Goal: Task Accomplishment & Management: Manage account settings

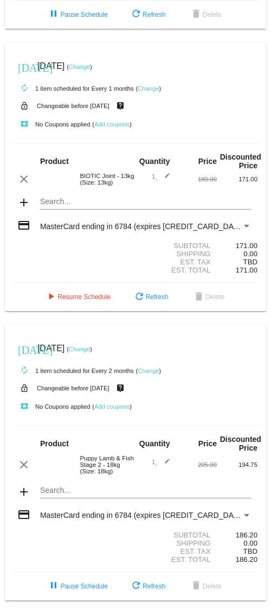
scroll to position [282, 0]
click at [243, 222] on div "Payment Method" at bounding box center [247, 226] width 10 height 9
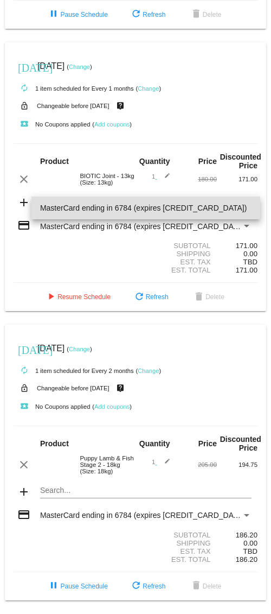
click at [252, 326] on div at bounding box center [135, 307] width 271 height 614
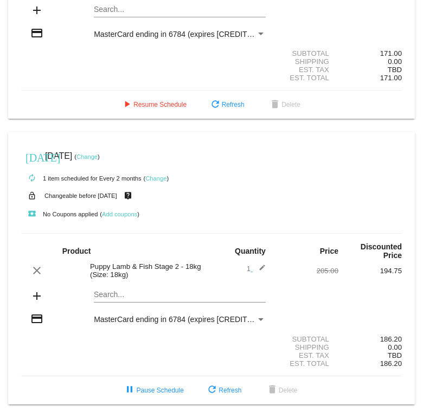
scroll to position [492, 0]
click at [98, 154] on link "Change" at bounding box center [87, 157] width 21 height 7
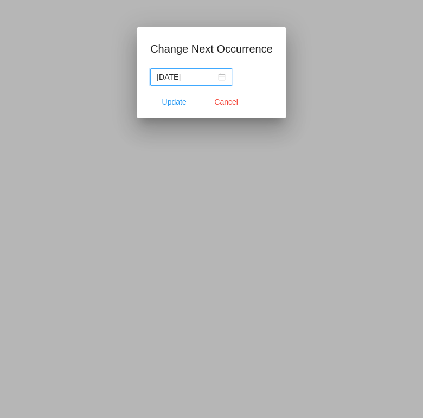
click at [188, 80] on input "[DATE]" at bounding box center [186, 77] width 59 height 12
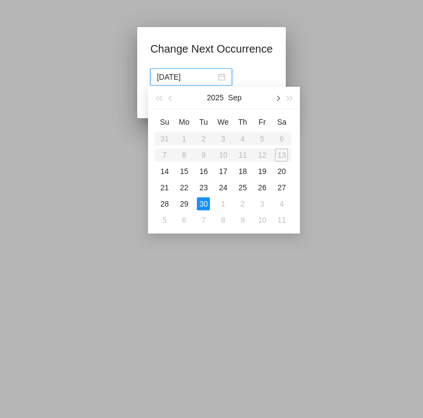
click at [275, 98] on button "button" at bounding box center [278, 98] width 12 height 22
click at [244, 201] on div "30" at bounding box center [242, 203] width 13 height 13
type input "[DATE]"
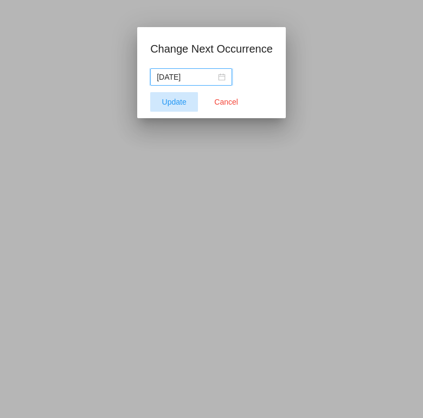
click at [176, 105] on span "Update" at bounding box center [174, 102] width 24 height 9
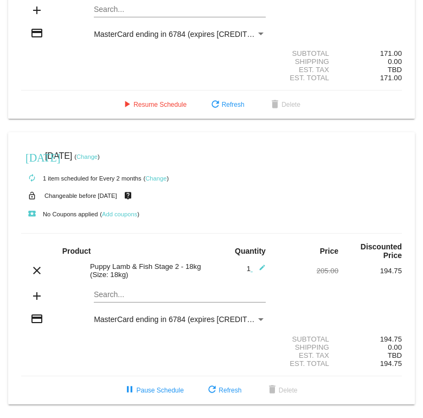
click at [98, 154] on link "Change" at bounding box center [87, 157] width 21 height 7
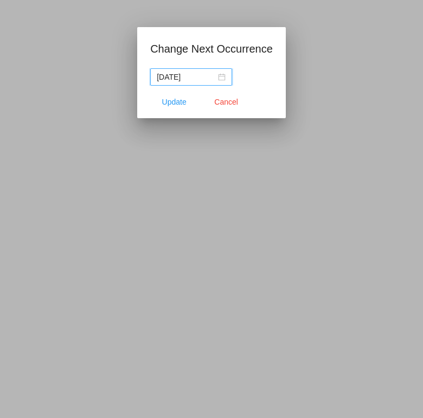
click at [189, 80] on input "[DATE]" at bounding box center [186, 77] width 59 height 12
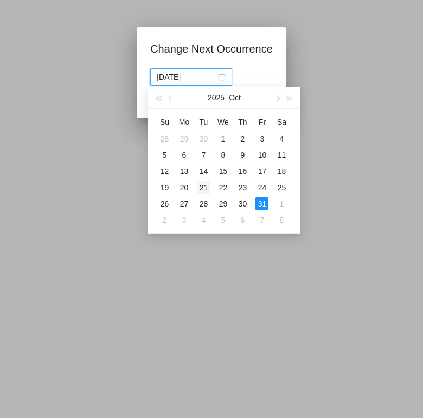
click at [209, 189] on div "21" at bounding box center [203, 187] width 13 height 13
type input "[DATE]"
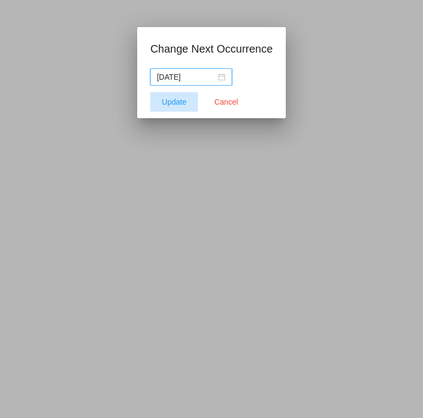
click at [175, 99] on span "Update" at bounding box center [174, 102] width 24 height 9
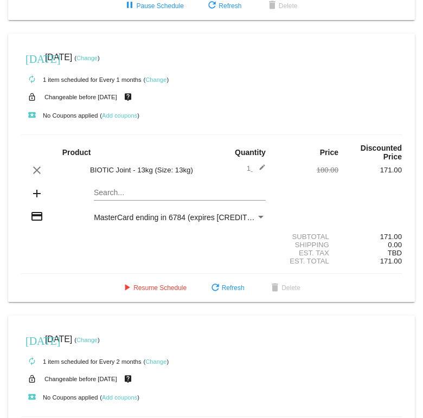
scroll to position [254, 0]
click at [98, 62] on link "Change" at bounding box center [87, 58] width 21 height 7
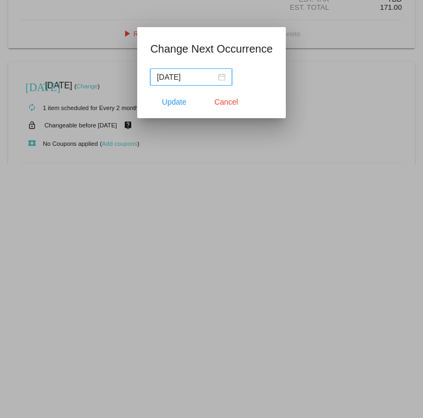
click at [211, 74] on input "[DATE]" at bounding box center [186, 77] width 59 height 12
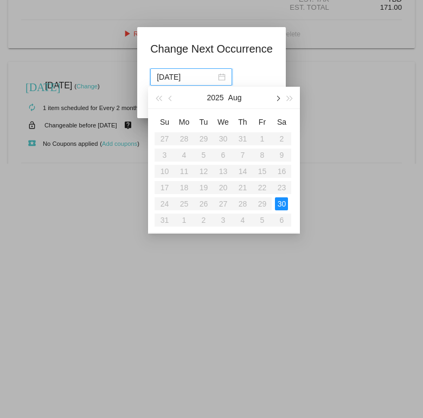
click at [276, 96] on button "button" at bounding box center [278, 98] width 12 height 22
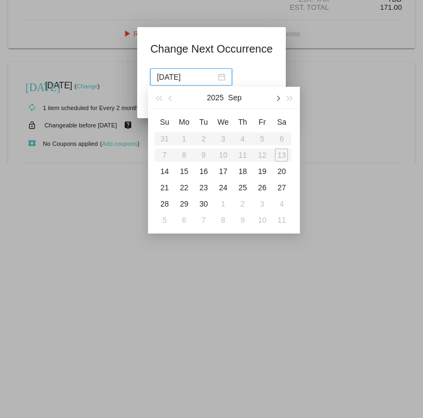
click at [276, 94] on button "button" at bounding box center [278, 98] width 12 height 22
click at [276, 100] on button "button" at bounding box center [278, 98] width 12 height 22
click at [265, 183] on div "21" at bounding box center [262, 187] width 13 height 13
type input "[DATE]"
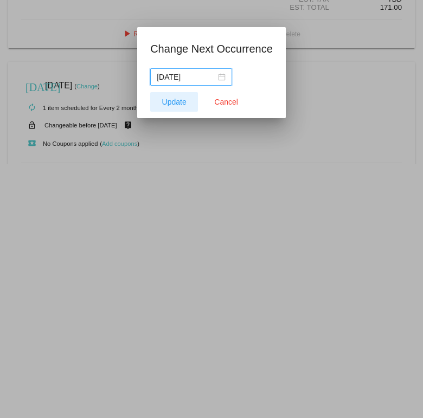
click at [171, 100] on span "Update" at bounding box center [174, 102] width 24 height 9
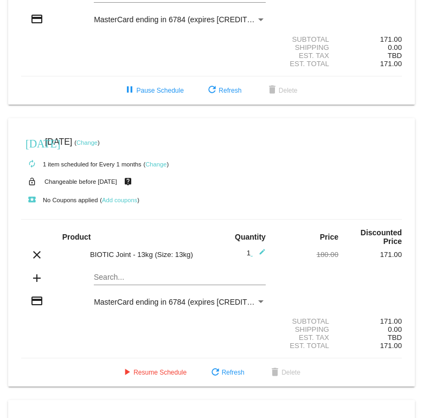
scroll to position [170, 0]
click at [157, 168] on link "Change" at bounding box center [155, 165] width 21 height 7
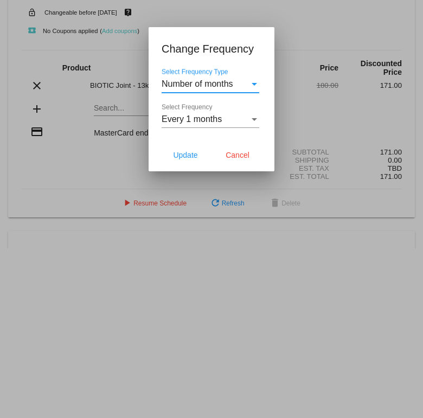
click at [242, 118] on div "Every 1 months" at bounding box center [206, 119] width 88 height 10
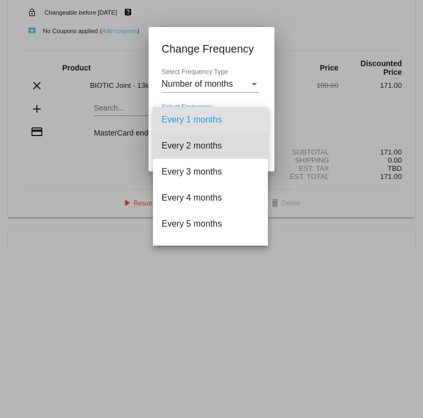
click at [217, 146] on span "Every 2 months" at bounding box center [211, 146] width 98 height 26
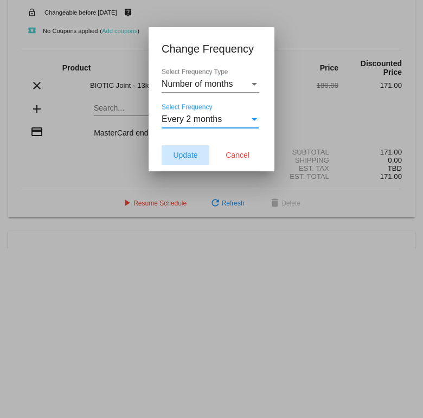
click at [194, 156] on span "Update" at bounding box center [185, 155] width 24 height 9
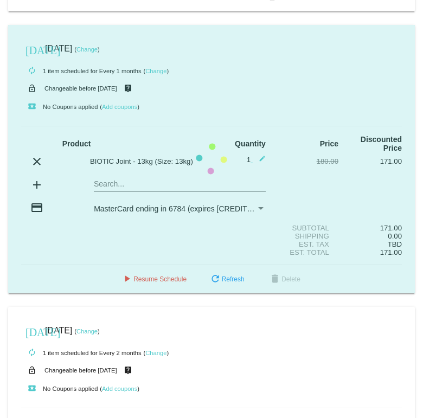
scroll to position [263, 0]
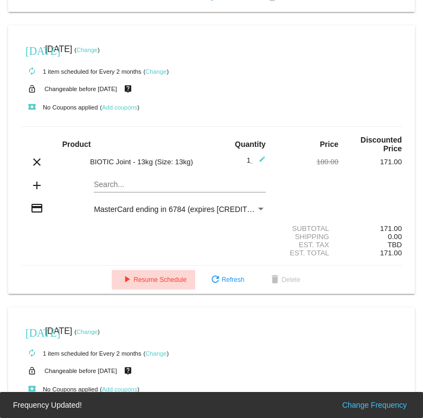
click at [164, 284] on span "play_arrow Resume Schedule" at bounding box center [153, 280] width 66 height 8
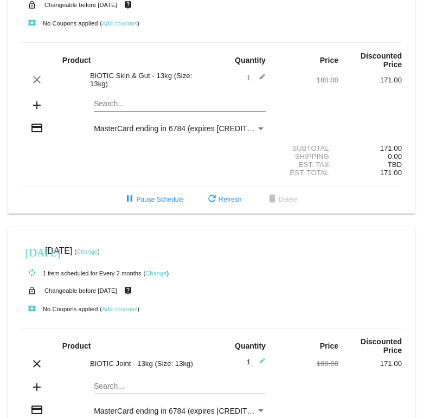
scroll to position [61, 0]
